Goal: Transaction & Acquisition: Purchase product/service

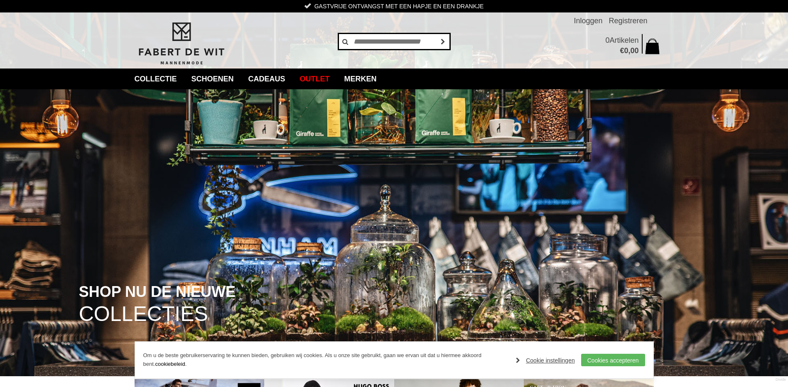
click at [375, 40] on input "text" at bounding box center [394, 41] width 112 height 17
type input "***"
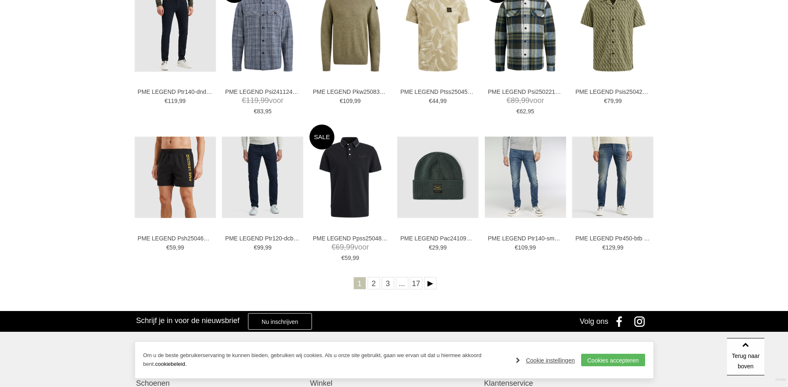
scroll to position [249, 0]
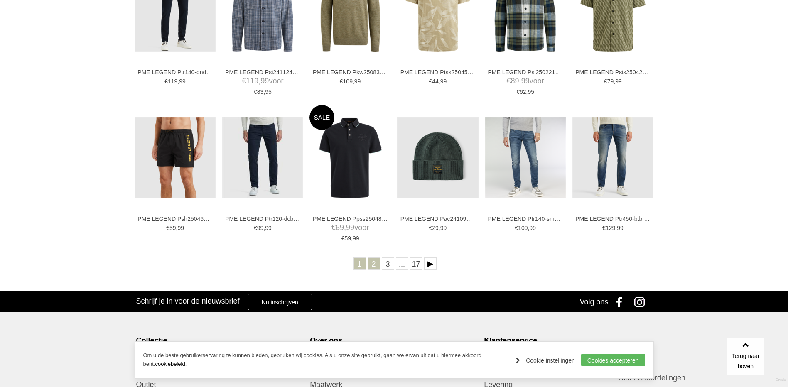
click at [375, 265] on link "2" at bounding box center [374, 263] width 12 height 12
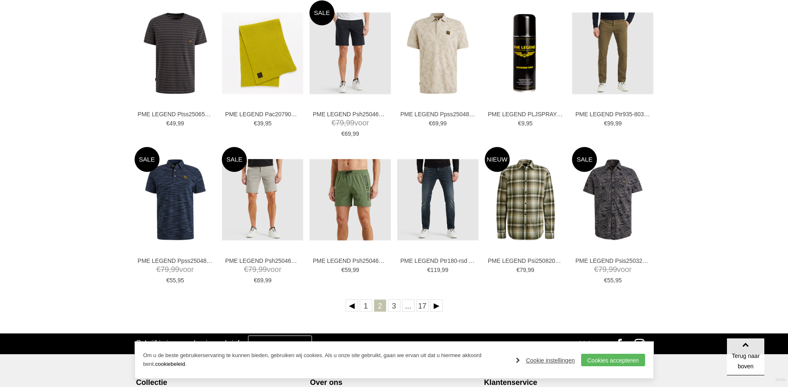
scroll to position [249, 0]
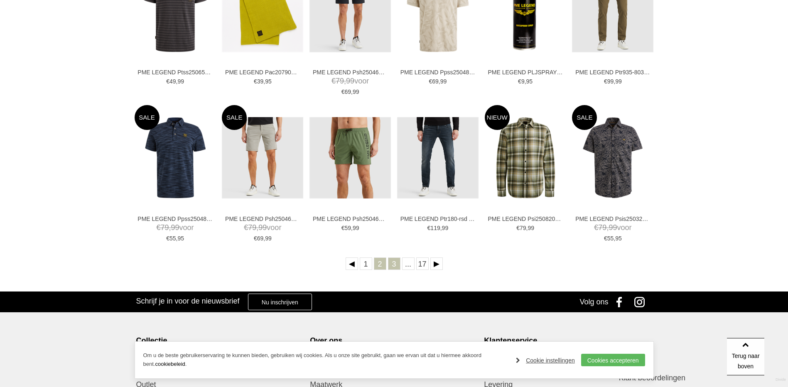
click at [393, 261] on link "3" at bounding box center [394, 263] width 12 height 12
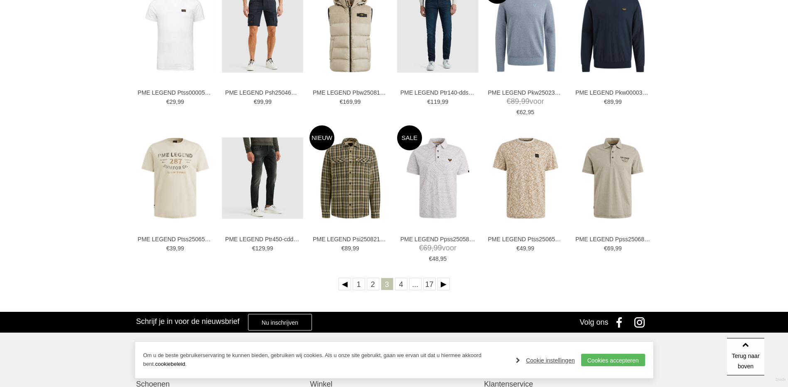
scroll to position [249, 0]
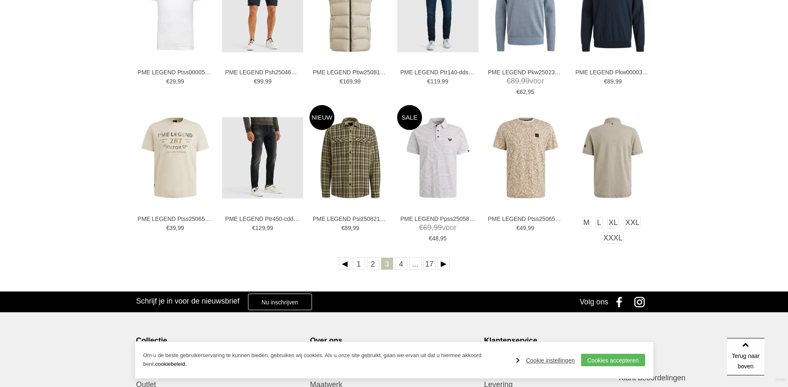
click at [620, 167] on img at bounding box center [612, 157] width 81 height 81
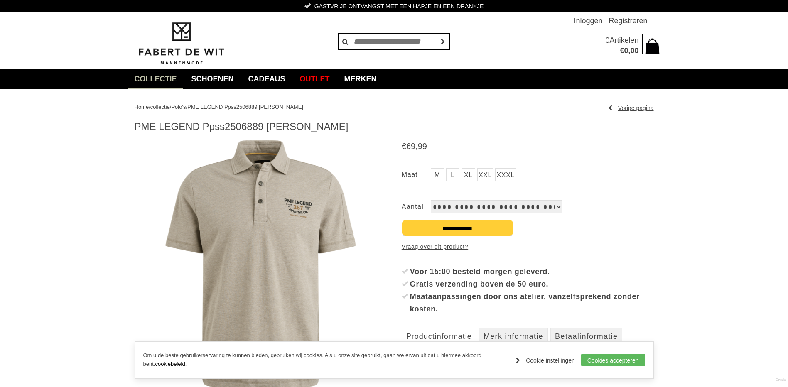
click at [454, 175] on link "L" at bounding box center [452, 174] width 13 height 13
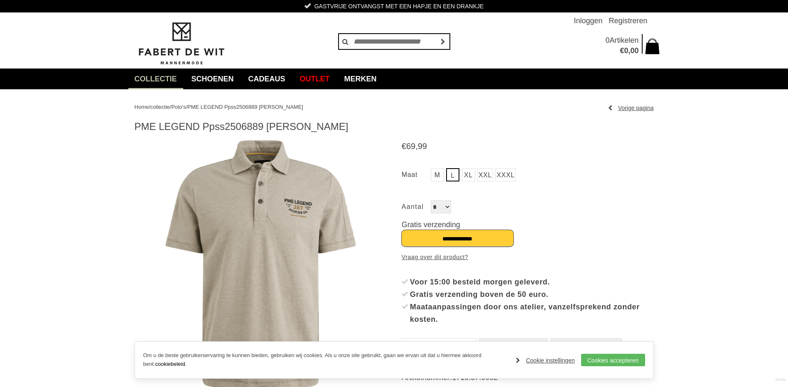
click at [453, 238] on input "**********" at bounding box center [458, 238] width 112 height 17
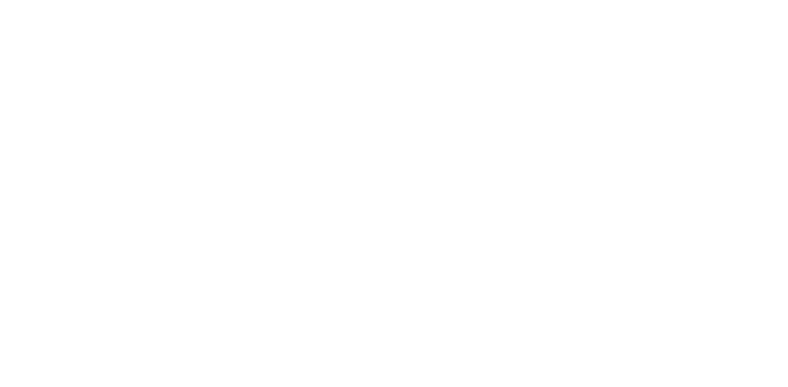
scroll to position [249, 0]
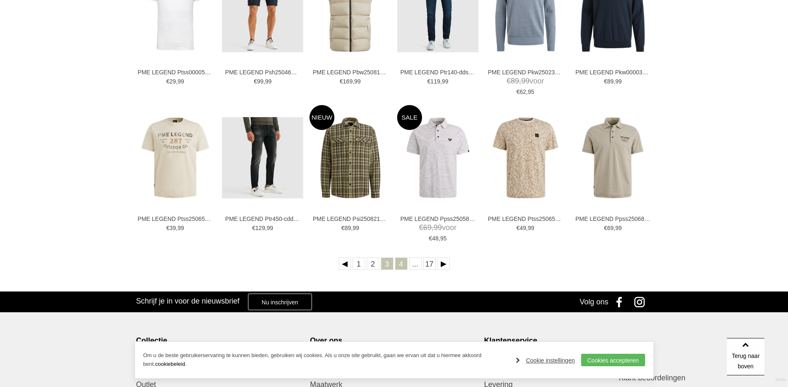
click at [404, 265] on link "4" at bounding box center [401, 263] width 12 height 12
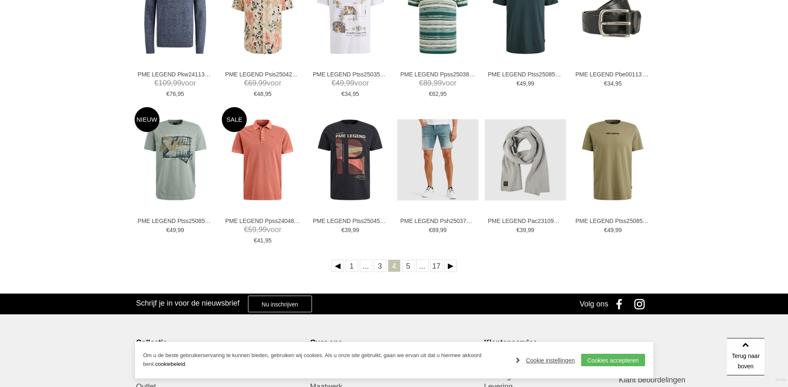
scroll to position [249, 0]
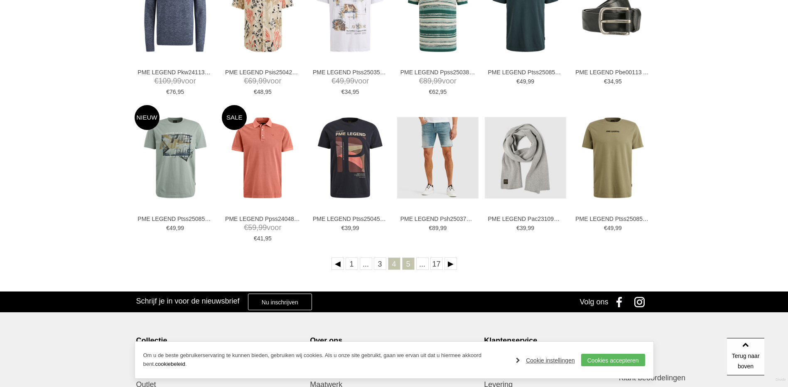
click at [408, 268] on link "5" at bounding box center [408, 263] width 12 height 12
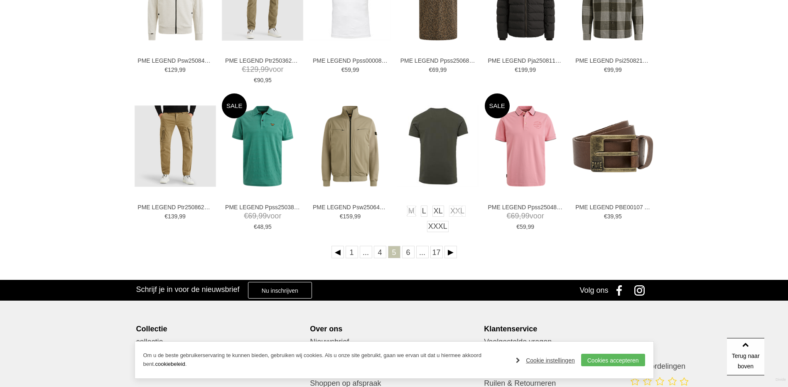
scroll to position [291, 0]
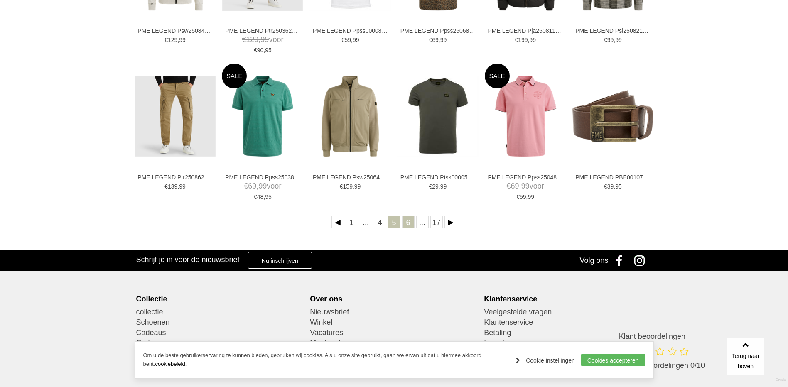
click at [411, 223] on link "6" at bounding box center [408, 222] width 12 height 12
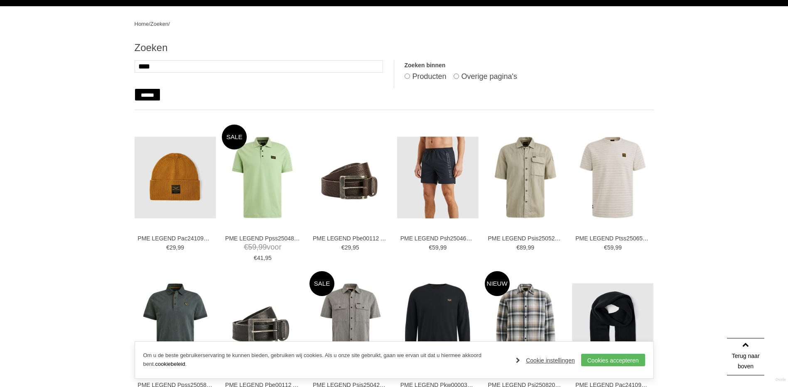
scroll to position [125, 0]
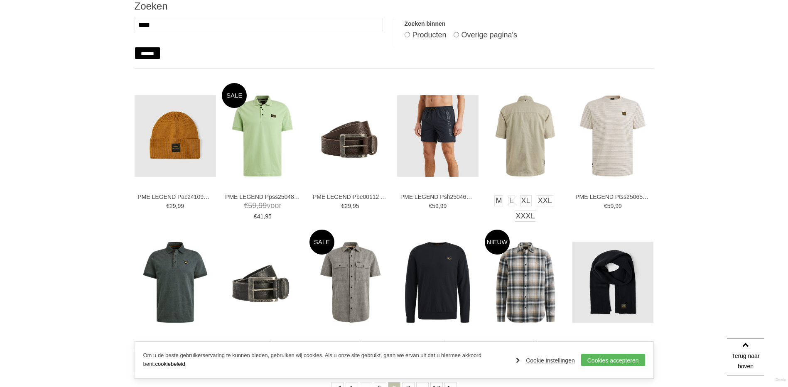
click at [523, 142] on img at bounding box center [525, 135] width 81 height 81
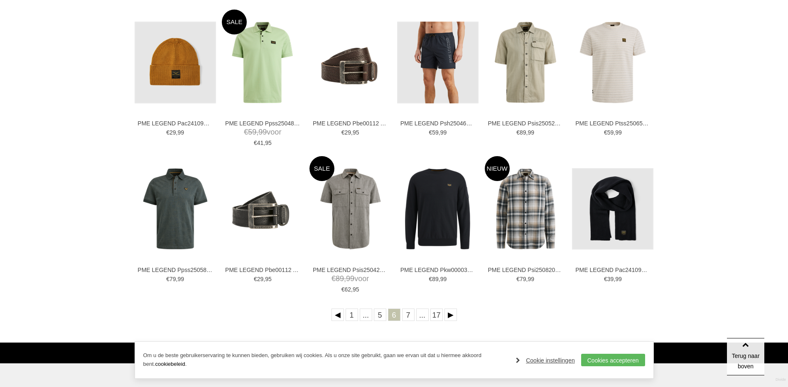
scroll to position [208, 0]
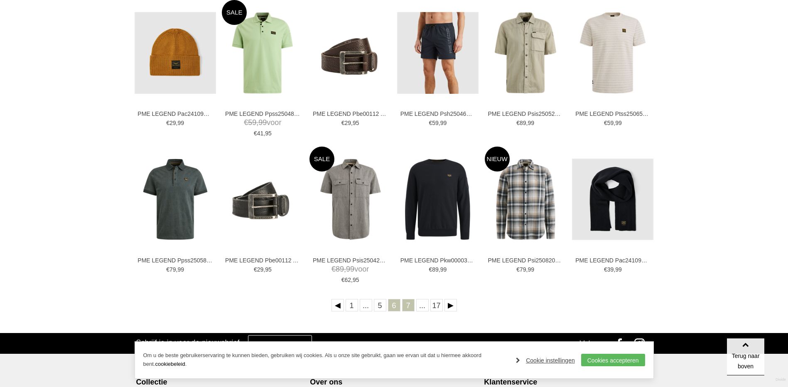
click at [407, 306] on link "7" at bounding box center [408, 305] width 12 height 12
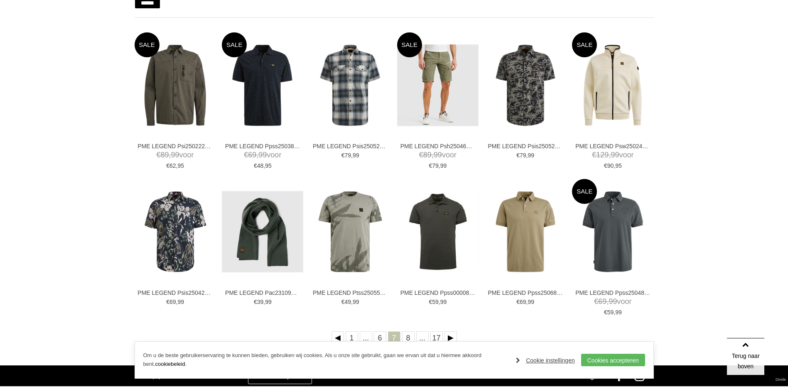
scroll to position [208, 0]
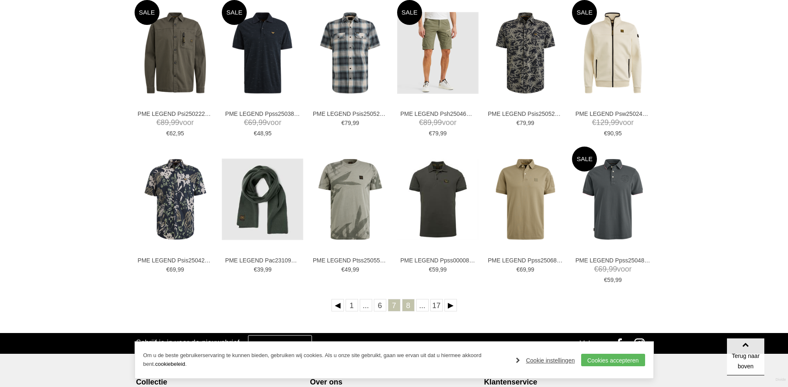
click at [408, 302] on link "8" at bounding box center [408, 305] width 12 height 12
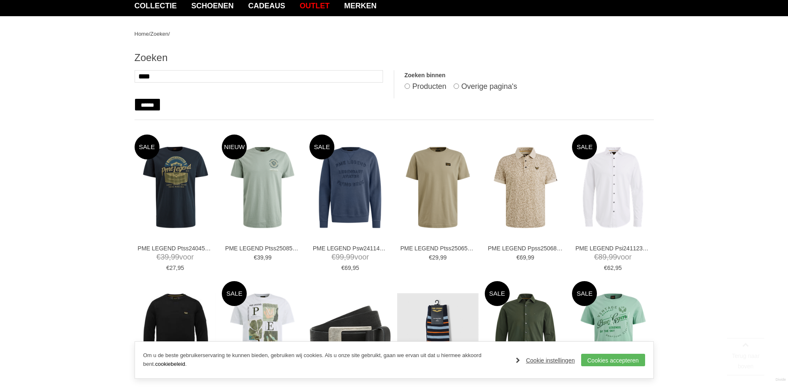
scroll to position [83, 0]
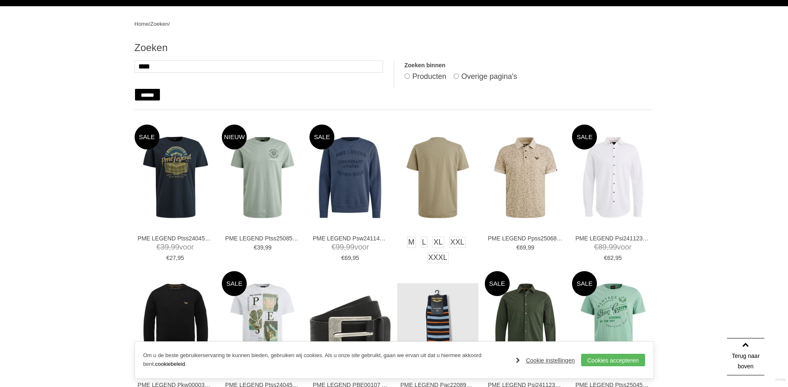
click at [440, 167] on img at bounding box center [437, 177] width 81 height 81
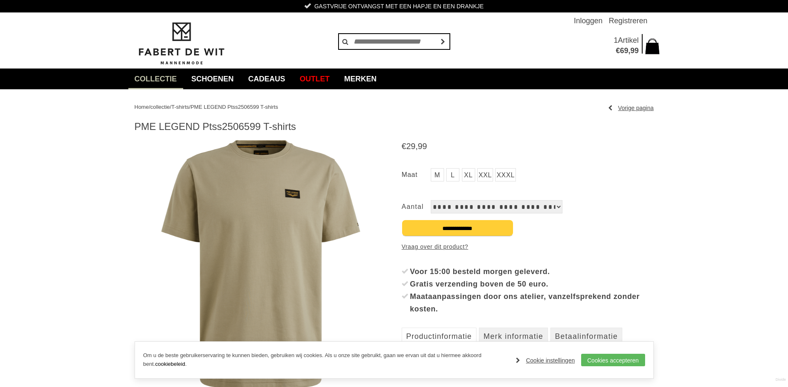
click at [453, 176] on link "L" at bounding box center [452, 174] width 13 height 13
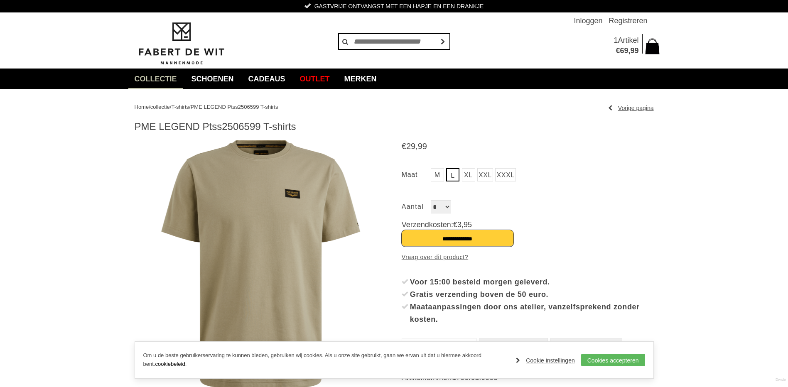
click at [450, 238] on input "**********" at bounding box center [458, 238] width 112 height 17
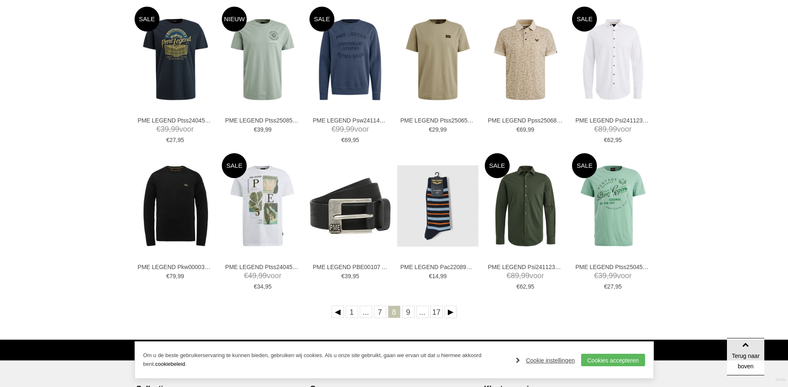
scroll to position [249, 0]
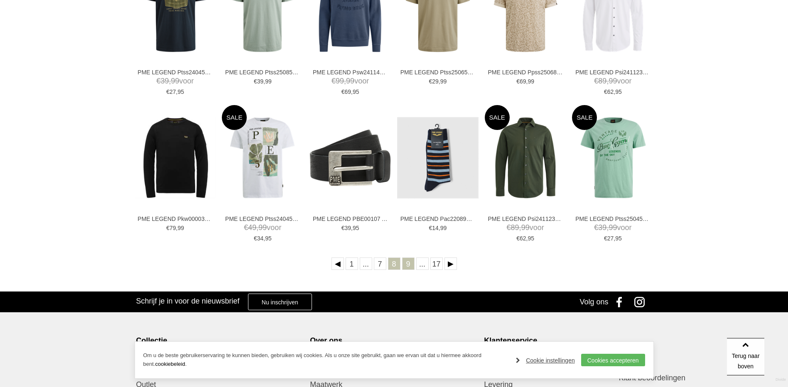
click at [407, 265] on link "9" at bounding box center [408, 263] width 12 height 12
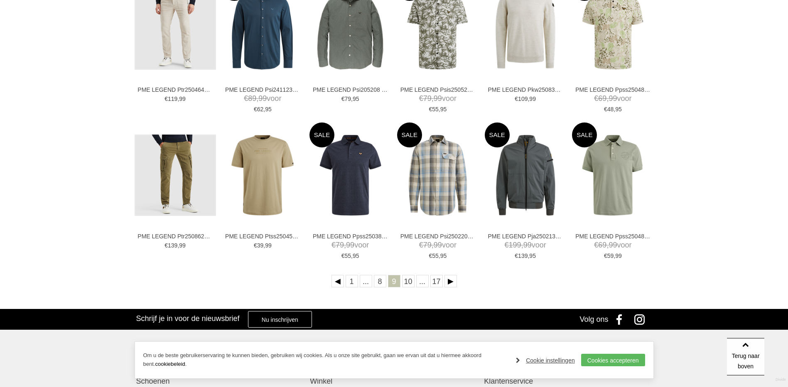
scroll to position [249, 0]
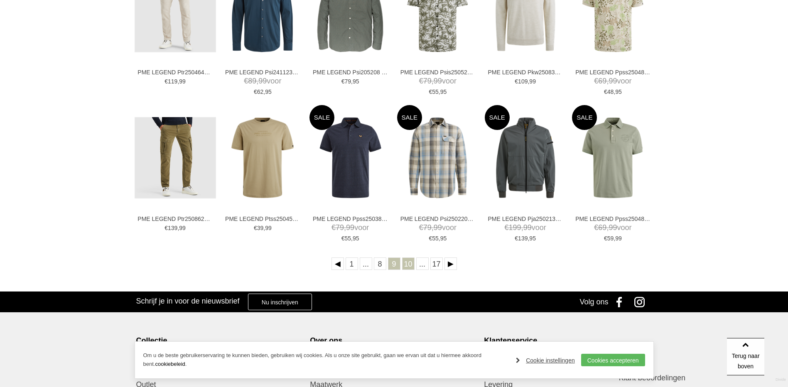
click at [410, 265] on link "10" at bounding box center [408, 263] width 12 height 12
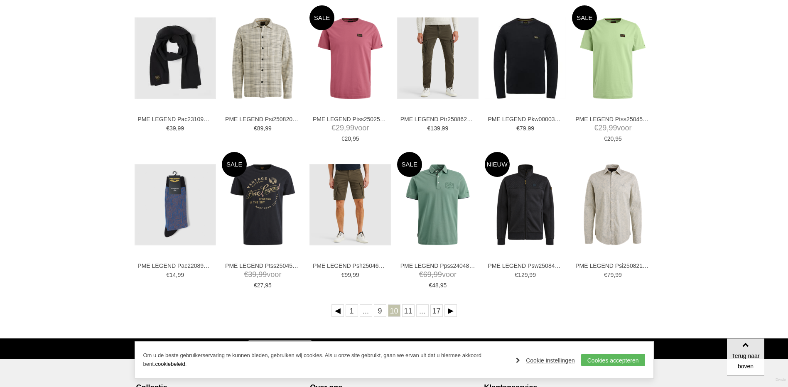
scroll to position [208, 0]
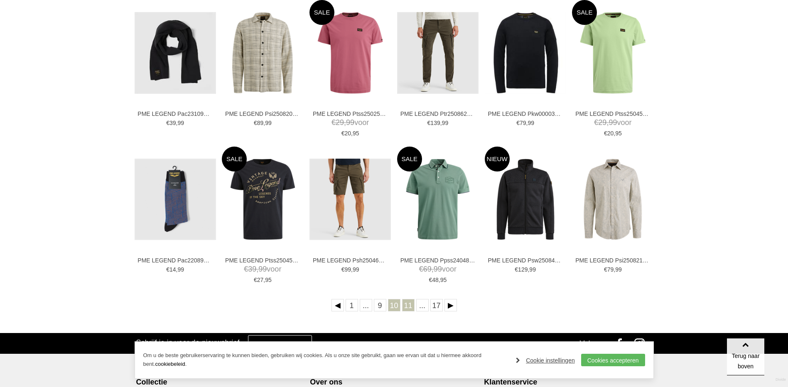
click at [411, 302] on link "11" at bounding box center [408, 305] width 12 height 12
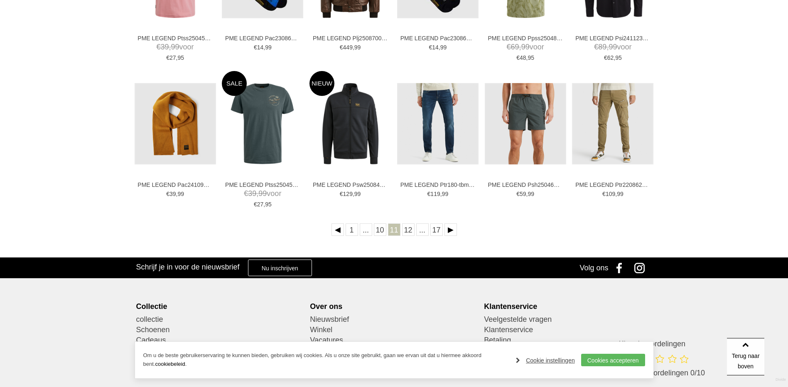
scroll to position [291, 0]
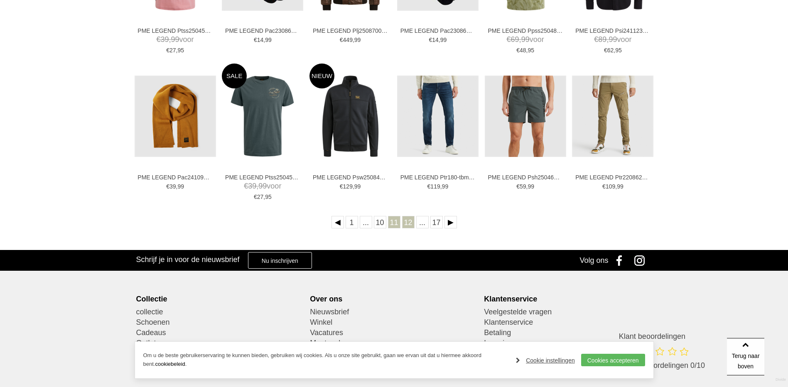
click at [412, 221] on link "12" at bounding box center [408, 222] width 12 height 12
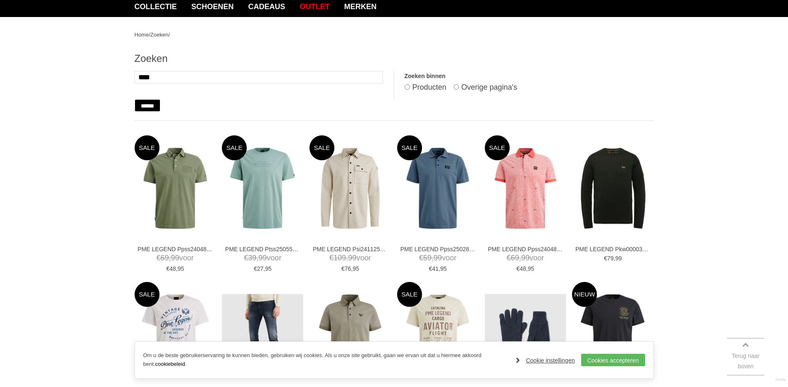
scroll to position [83, 0]
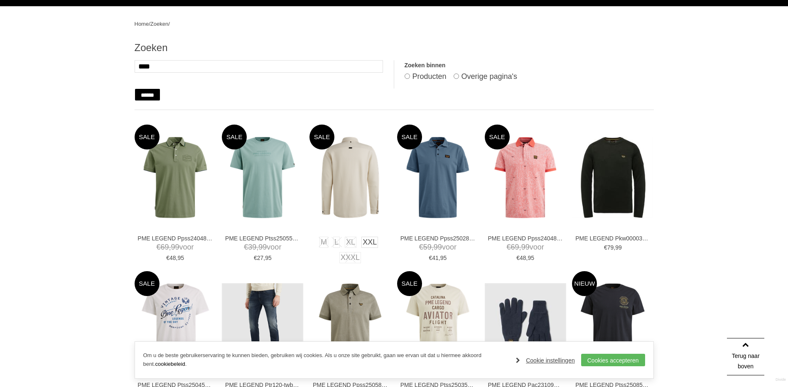
click at [343, 180] on img at bounding box center [349, 177] width 81 height 81
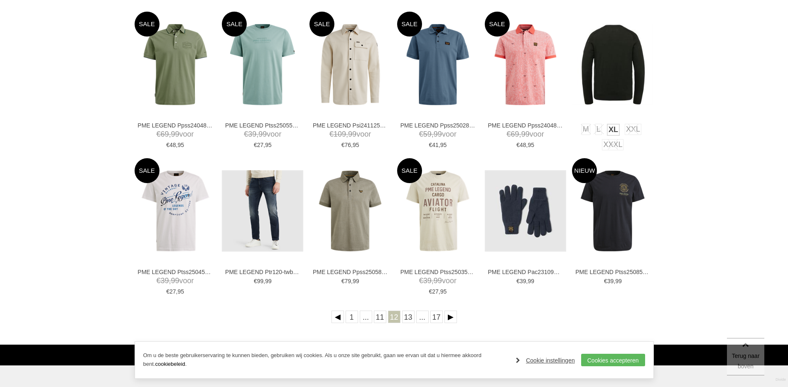
scroll to position [208, 0]
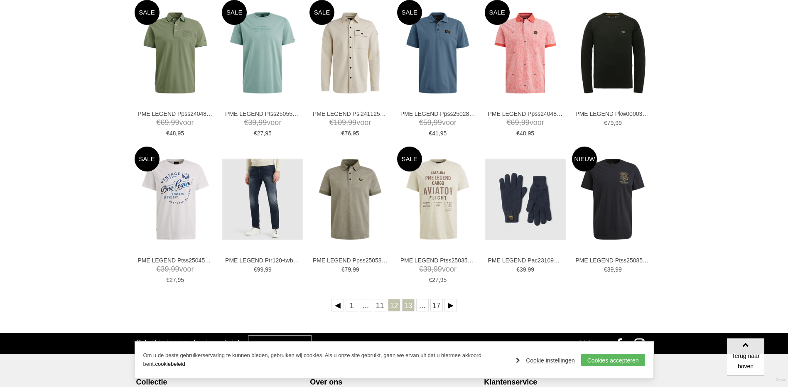
click at [409, 304] on link "13" at bounding box center [408, 305] width 12 height 12
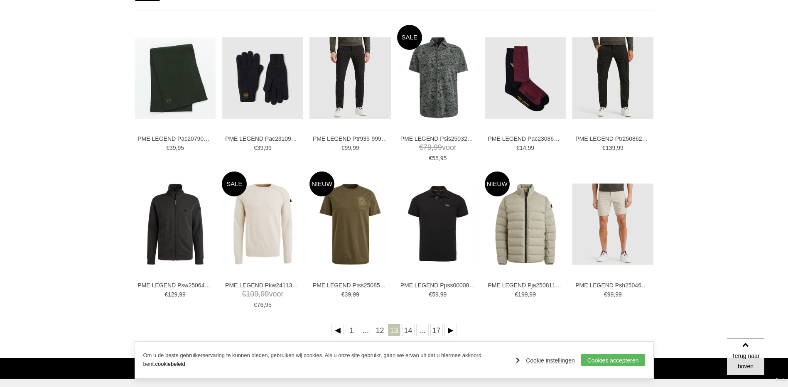
scroll to position [208, 0]
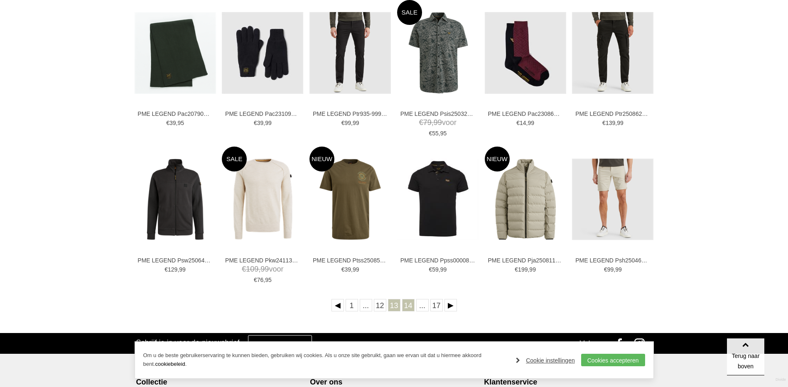
click at [411, 309] on link "14" at bounding box center [408, 305] width 12 height 12
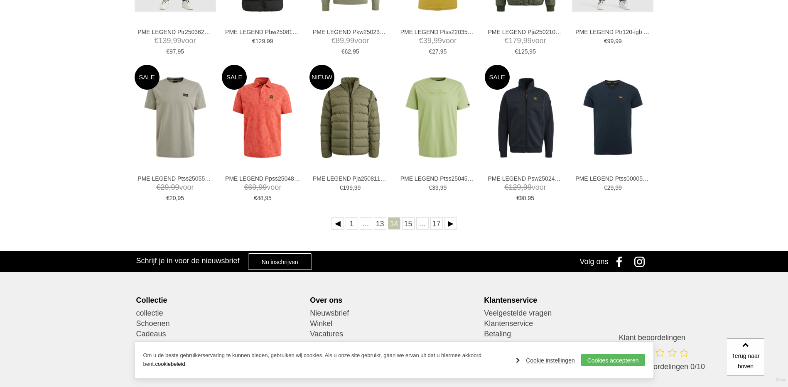
scroll to position [291, 0]
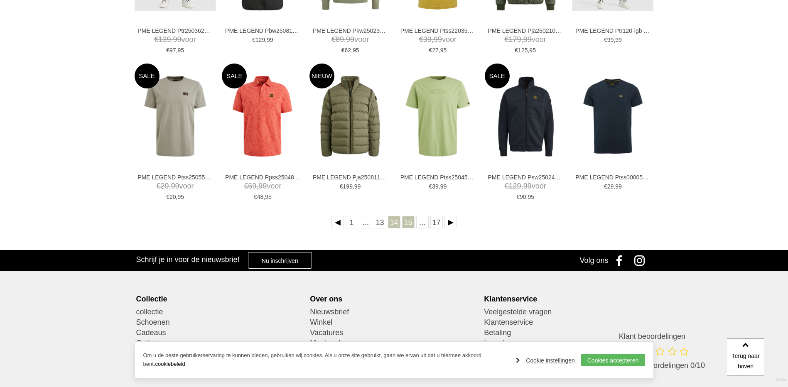
click at [409, 222] on link "15" at bounding box center [408, 222] width 12 height 12
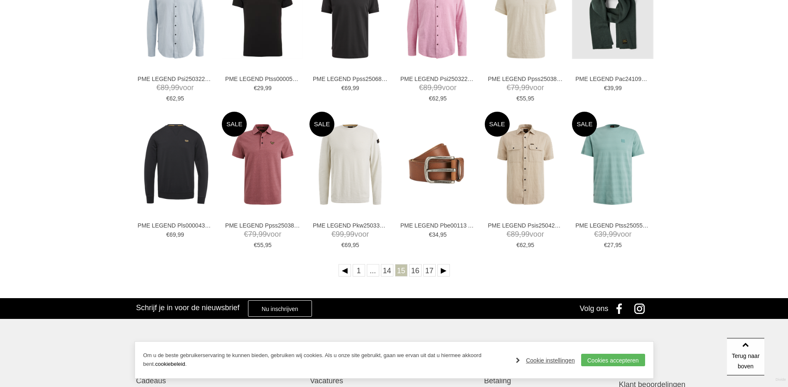
scroll to position [249, 0]
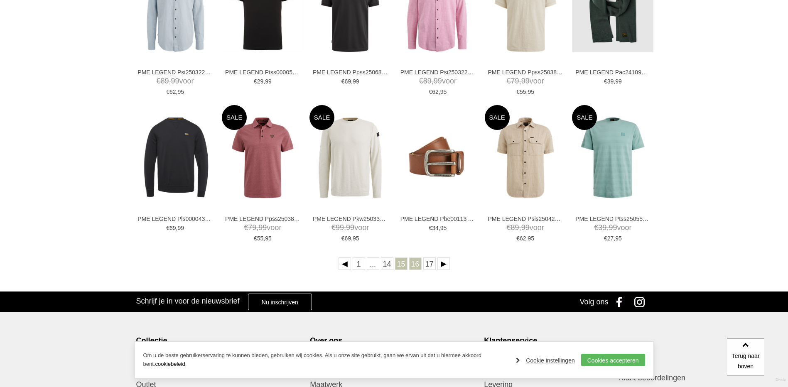
click at [413, 262] on link "16" at bounding box center [415, 263] width 12 height 12
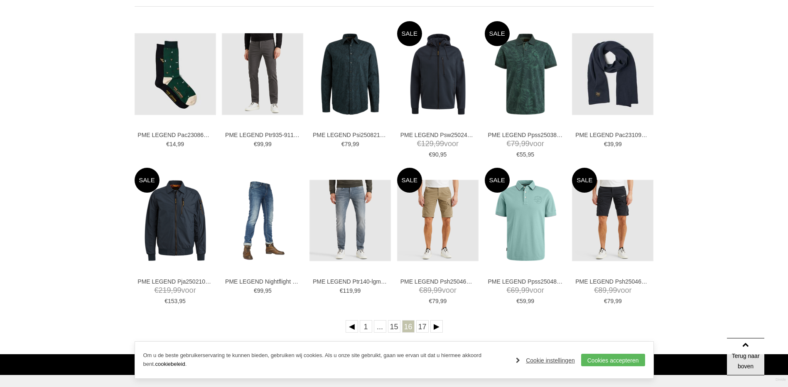
scroll to position [208, 0]
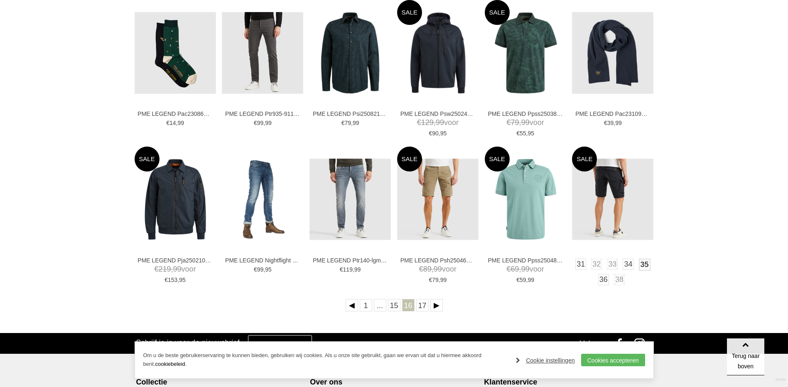
click at [643, 263] on link "35" at bounding box center [645, 265] width 12 height 12
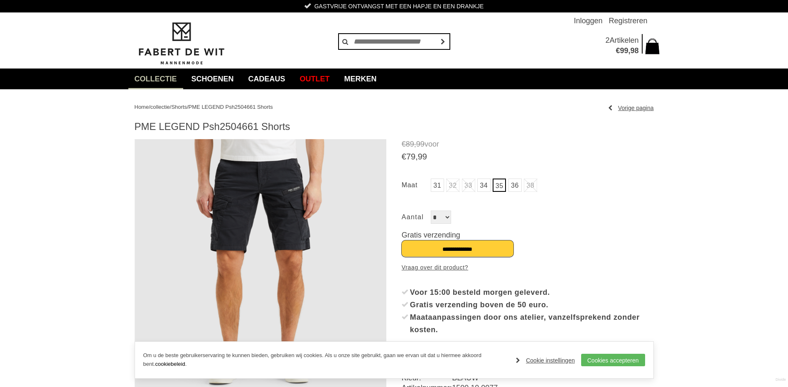
click at [479, 244] on input "**********" at bounding box center [458, 248] width 112 height 17
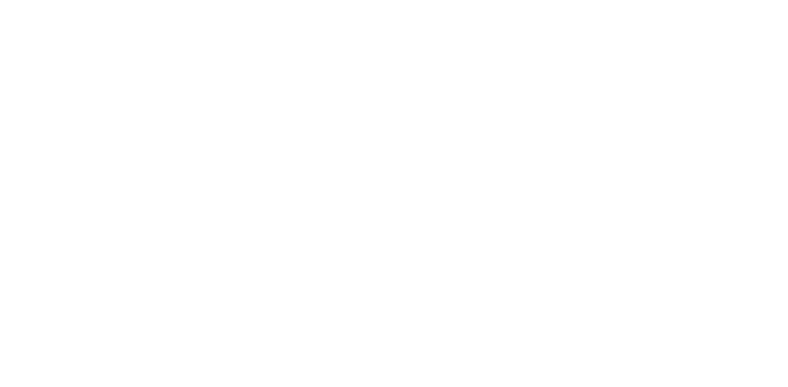
scroll to position [208, 0]
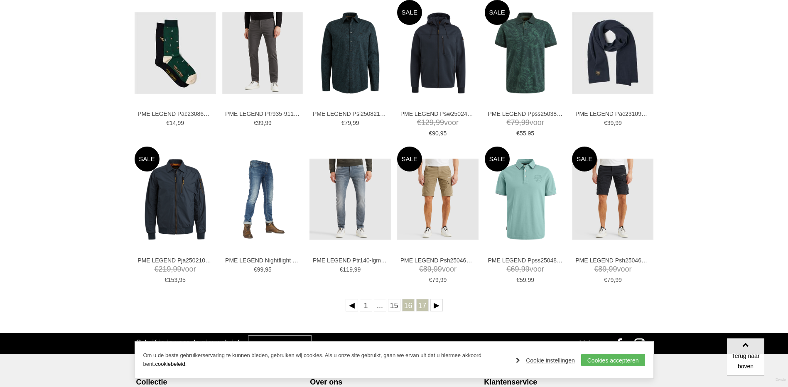
click at [425, 305] on link "17" at bounding box center [422, 305] width 12 height 12
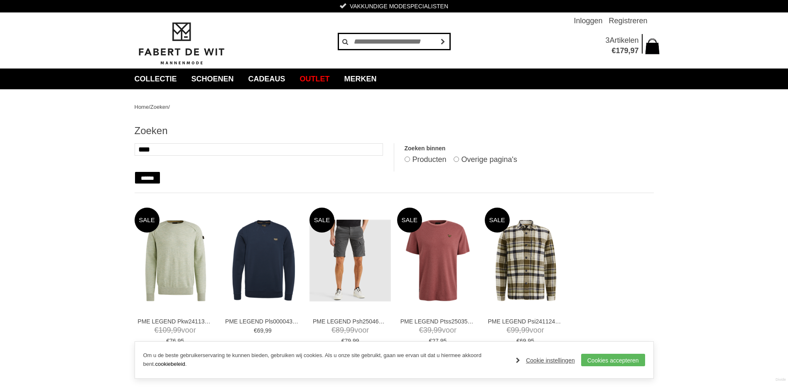
click at [387, 39] on input "text" at bounding box center [394, 41] width 112 height 17
type input "**********"
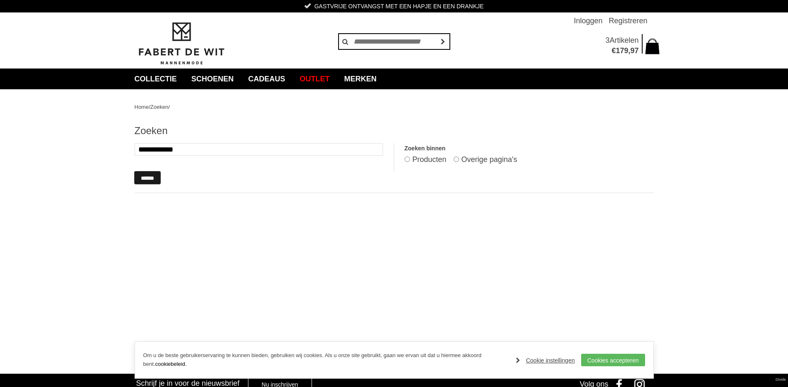
click at [145, 175] on input "******" at bounding box center [148, 178] width 26 height 12
click at [657, 47] on span at bounding box center [652, 45] width 15 height 21
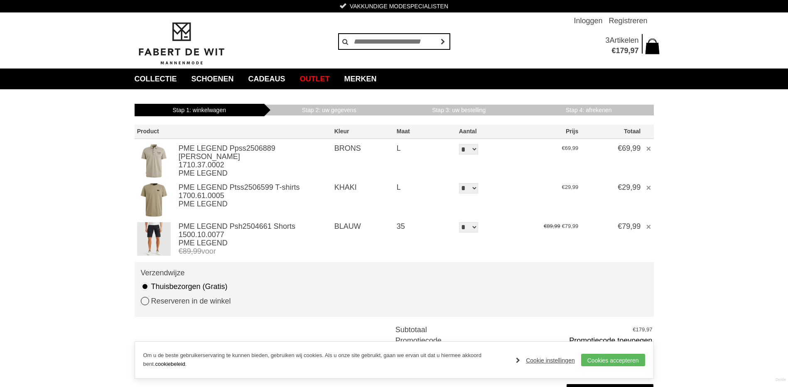
click at [145, 299] on link "Reserveren in de winkel" at bounding box center [186, 301] width 90 height 10
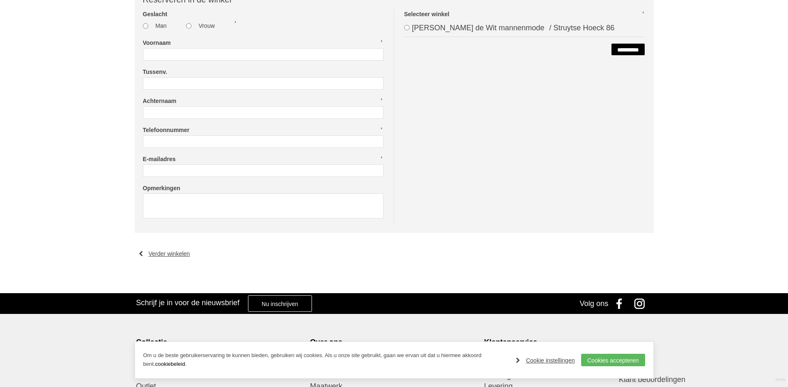
scroll to position [415, 0]
